Goal: Transaction & Acquisition: Purchase product/service

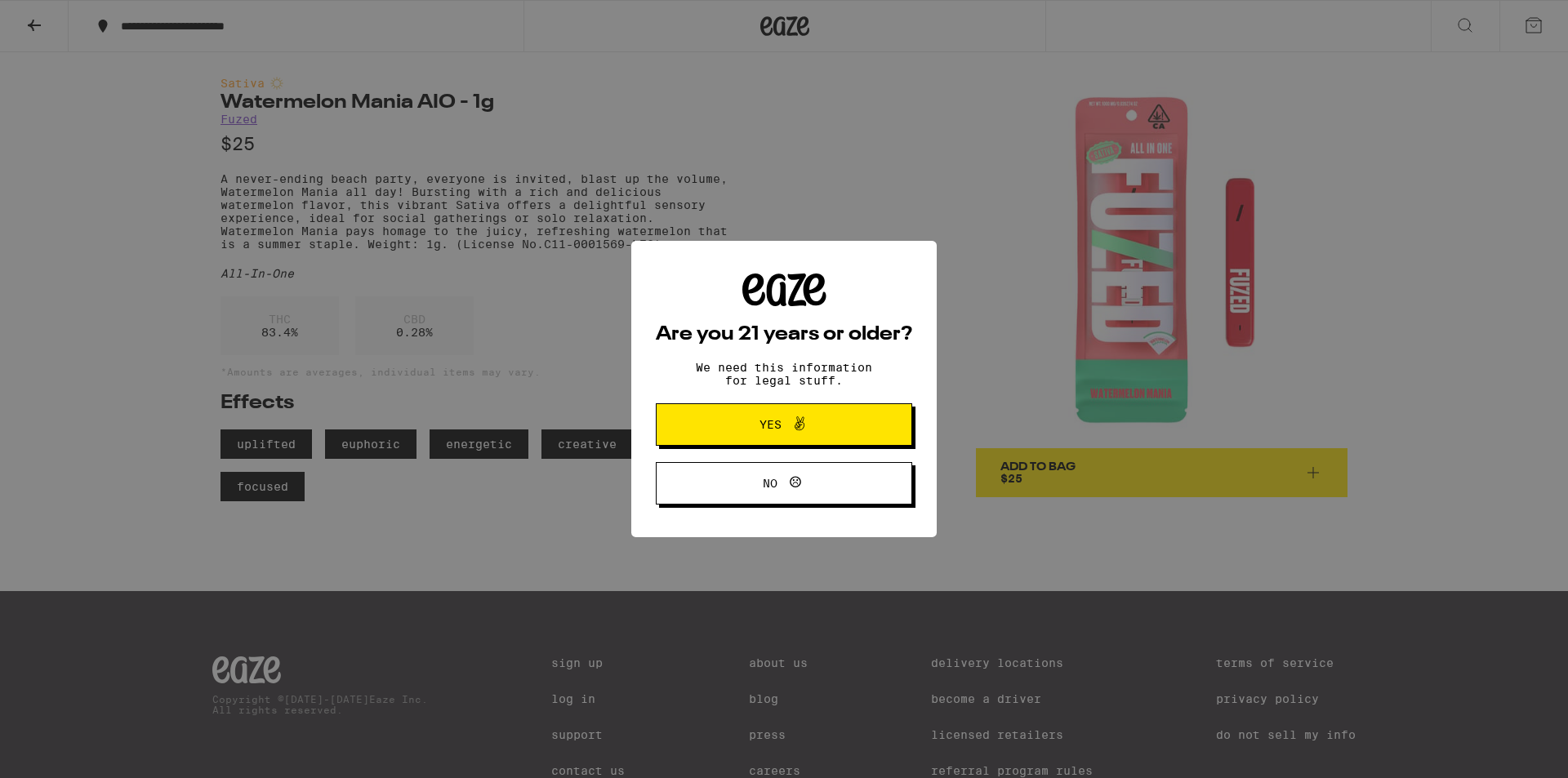
click at [776, 425] on span "Yes" at bounding box center [770, 425] width 22 height 11
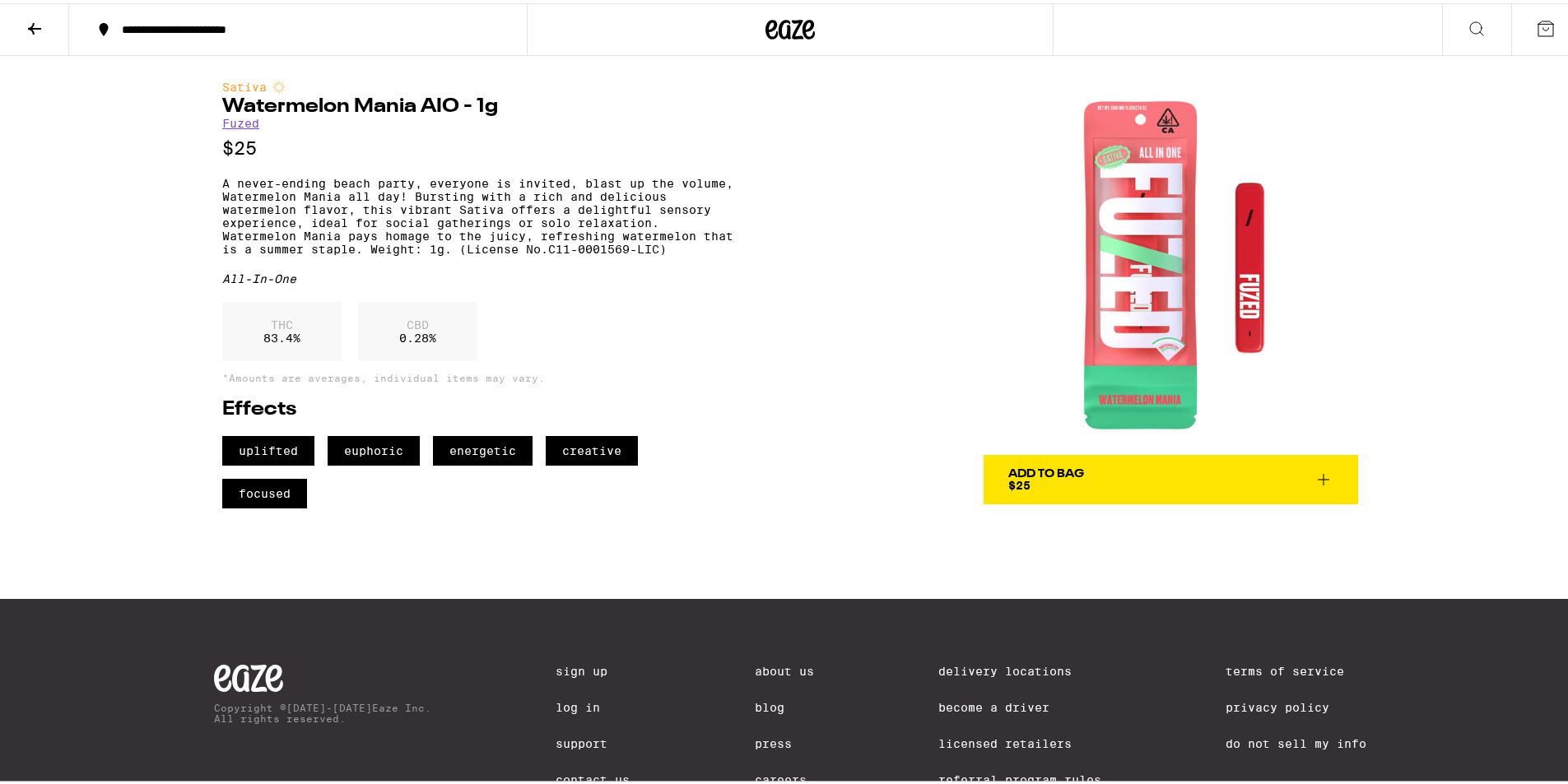
click at [29, 19] on icon at bounding box center [34, 25] width 20 height 20
